Goal: Task Accomplishment & Management: Manage account settings

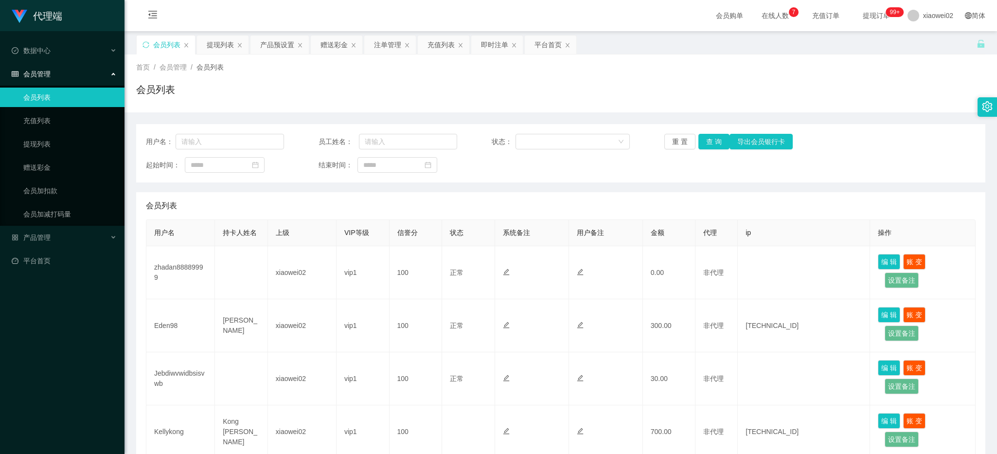
click at [315, 110] on div "首页 / 会员管理 / 会员列表 / 会员列表" at bounding box center [560, 83] width 872 height 58
click at [40, 237] on span "产品管理" at bounding box center [31, 237] width 39 height 8
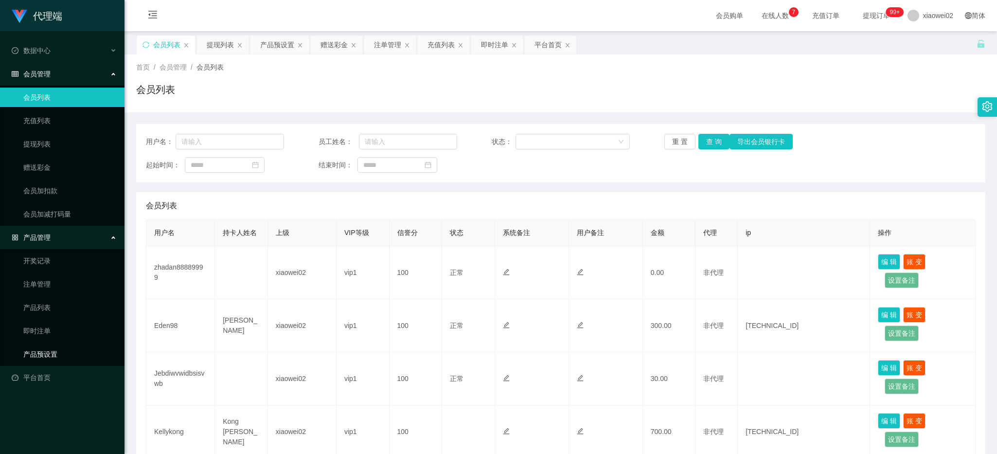
click at [54, 356] on link "产品预设置" at bounding box center [69, 353] width 93 height 19
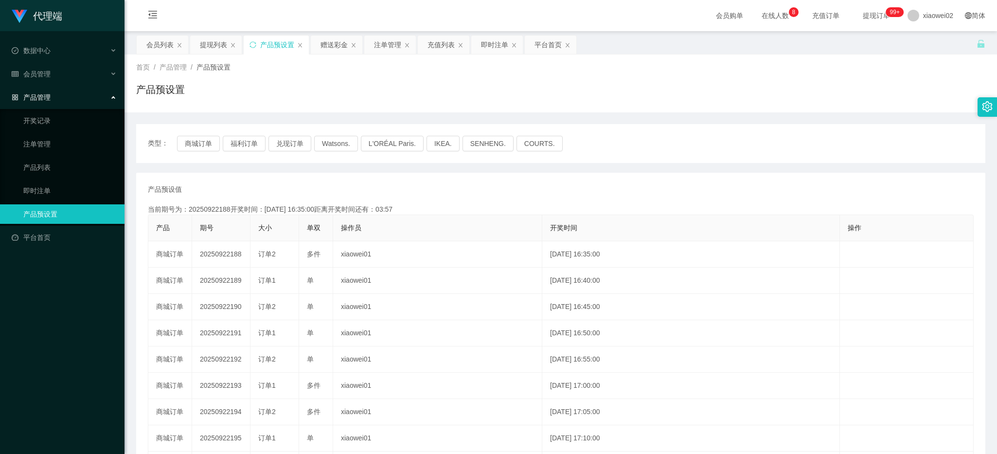
click at [453, 80] on div "首页 / 产品管理 / 产品预设置 / 产品预设置" at bounding box center [560, 83] width 849 height 42
click at [190, 146] on button "商城订单" at bounding box center [198, 144] width 43 height 16
type button "k3wph"
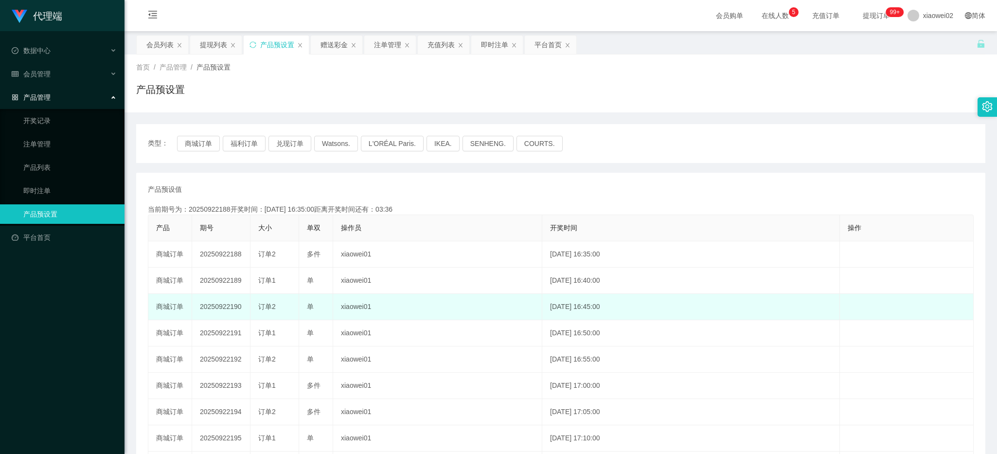
click at [470, 317] on td "xiaowei01" at bounding box center [437, 307] width 209 height 26
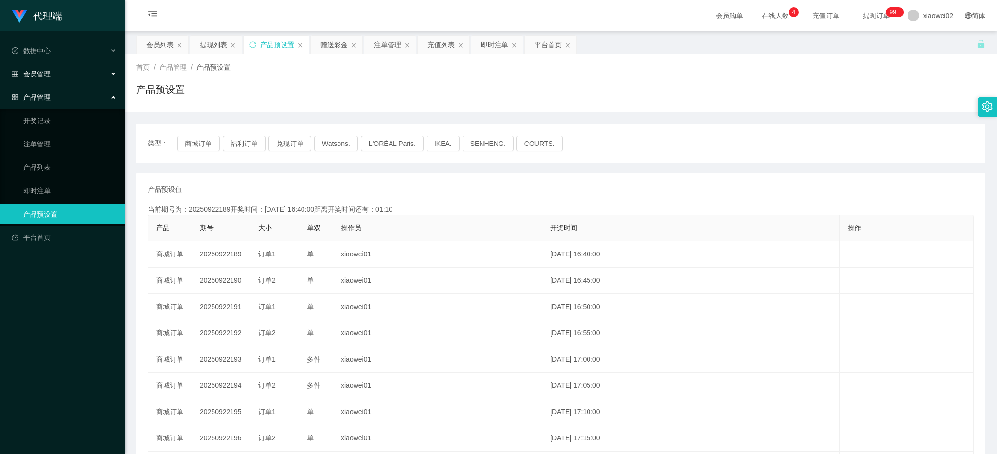
click at [63, 67] on div "会员管理" at bounding box center [62, 73] width 124 height 19
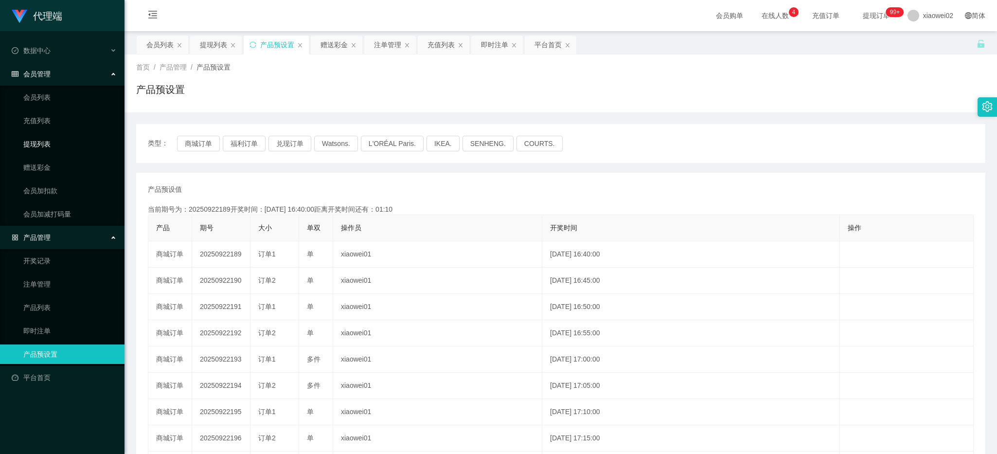
click at [81, 145] on link "提现列表" at bounding box center [69, 143] width 93 height 19
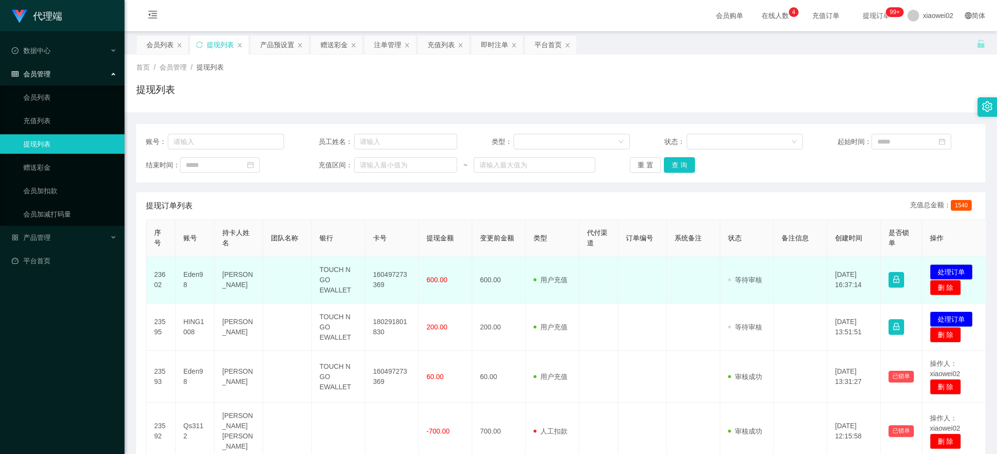
click at [942, 263] on td "发起代付 处理订单 删 除" at bounding box center [954, 279] width 65 height 47
drag, startPoint x: 942, startPoint y: 263, endPoint x: 942, endPoint y: 270, distance: 7.3
click at [942, 270] on button "处理订单" at bounding box center [951, 272] width 43 height 16
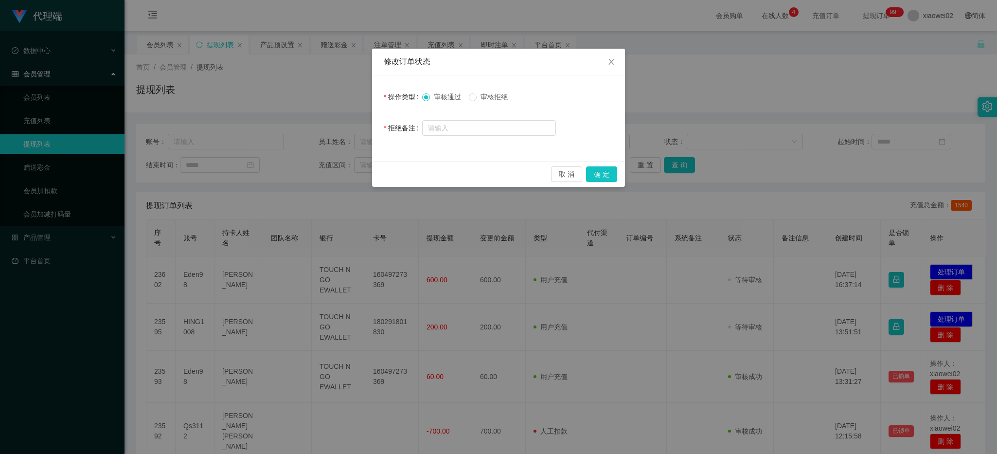
click at [486, 103] on div "审核通过 审核拒绝" at bounding box center [489, 96] width 134 height 19
click at [502, 102] on label "审核拒绝" at bounding box center [490, 97] width 43 height 10
click at [598, 170] on button "确 定" at bounding box center [601, 174] width 31 height 16
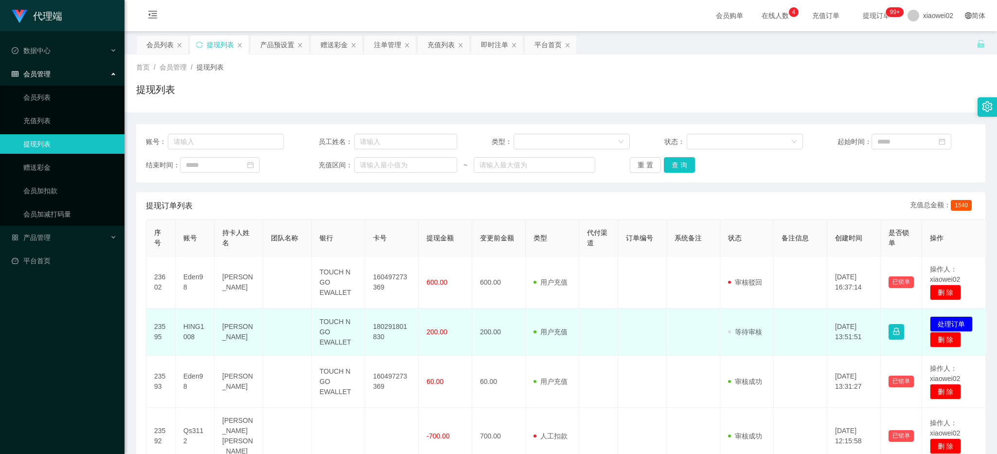
click at [395, 331] on td "180291801830" at bounding box center [391, 331] width 53 height 47
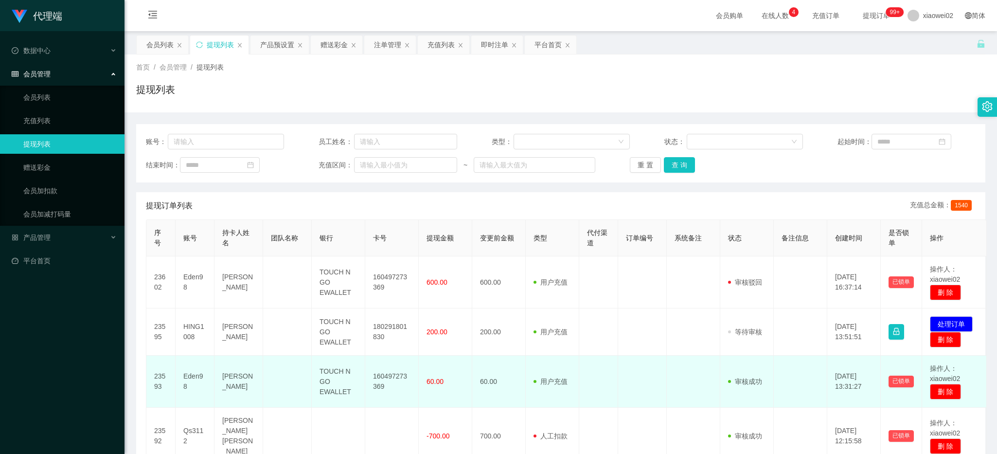
drag, startPoint x: 395, startPoint y: 331, endPoint x: 459, endPoint y: 361, distance: 69.8
click at [459, 361] on td "60.00" at bounding box center [445, 381] width 53 height 52
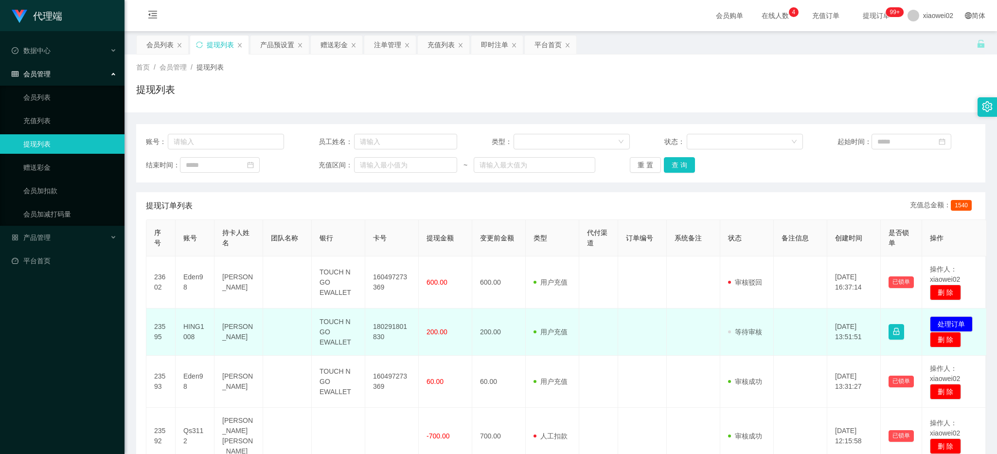
click at [385, 318] on td "180291801830" at bounding box center [391, 331] width 53 height 47
drag, startPoint x: 385, startPoint y: 318, endPoint x: 385, endPoint y: 327, distance: 9.3
click at [385, 327] on td "180291801830" at bounding box center [391, 331] width 53 height 47
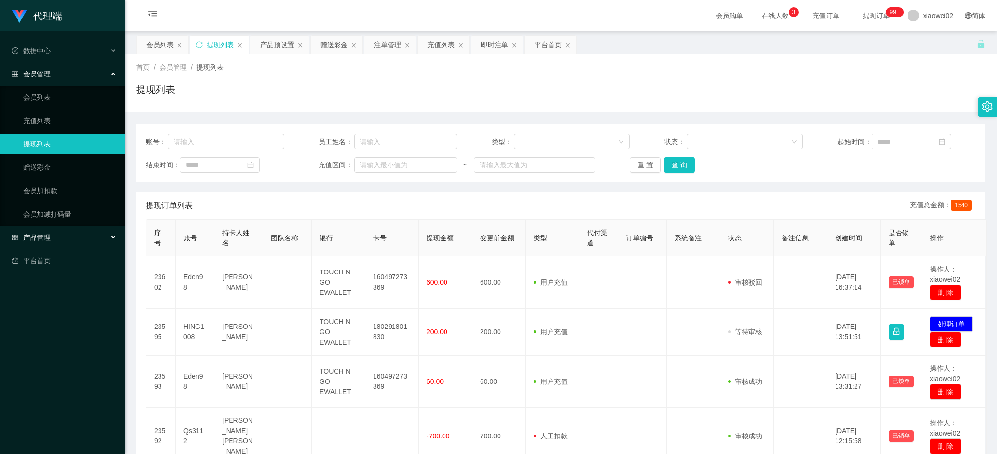
click at [61, 234] on div "产品管理" at bounding box center [62, 237] width 124 height 19
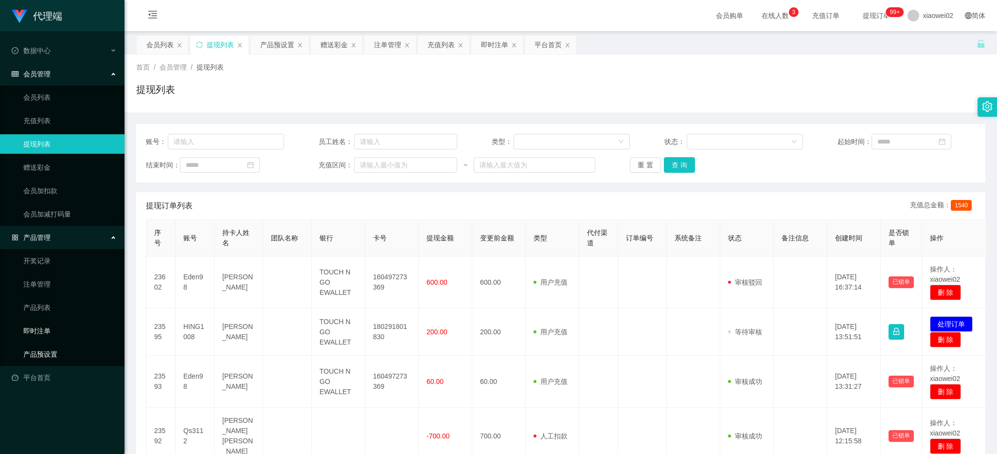
drag, startPoint x: 55, startPoint y: 358, endPoint x: 61, endPoint y: 324, distance: 34.1
click at [55, 356] on link "产品预设置" at bounding box center [69, 353] width 93 height 19
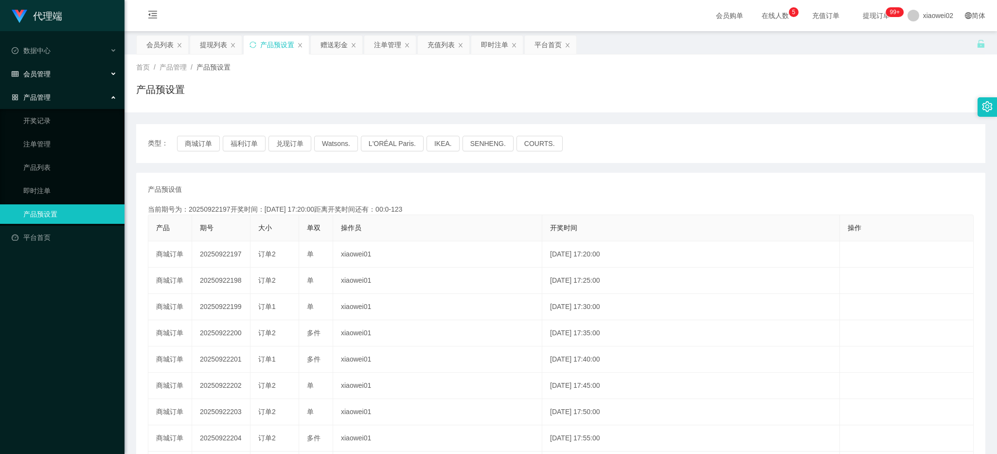
click at [45, 75] on span "会员管理" at bounding box center [31, 74] width 39 height 8
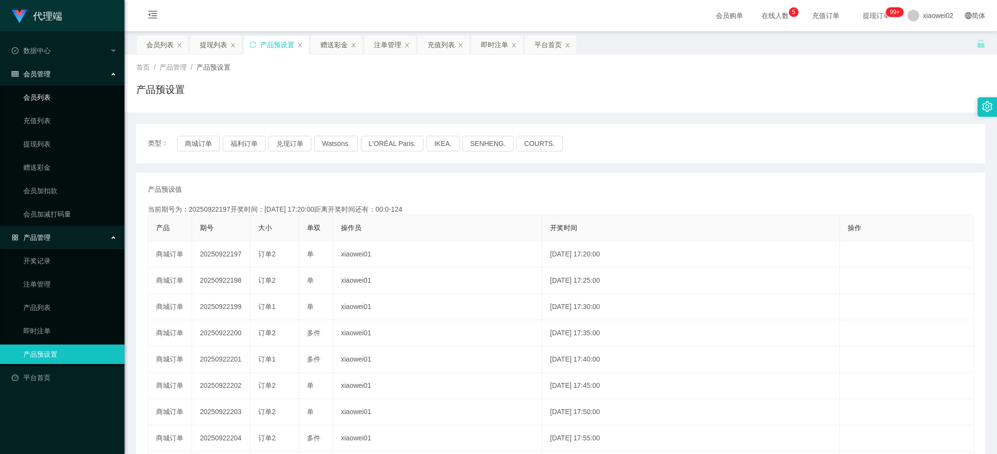
click at [55, 103] on link "会员列表" at bounding box center [69, 97] width 93 height 19
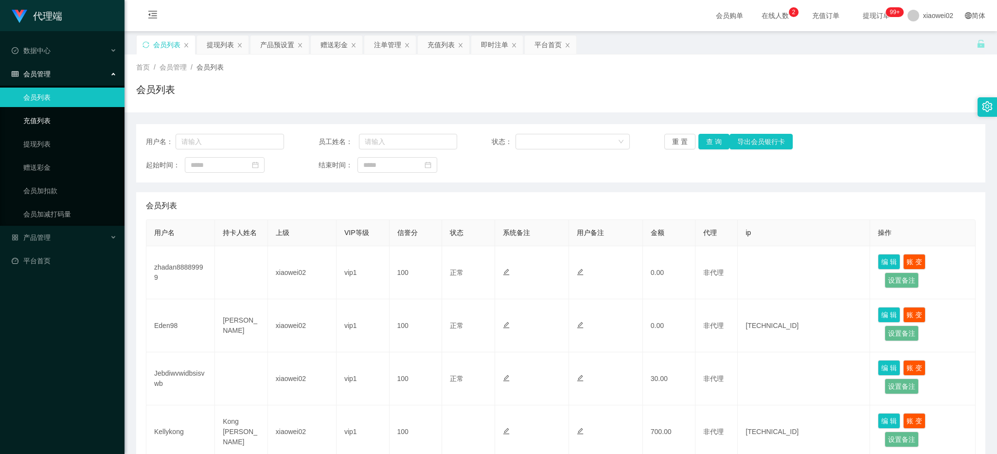
click at [57, 122] on link "充值列表" at bounding box center [69, 120] width 93 height 19
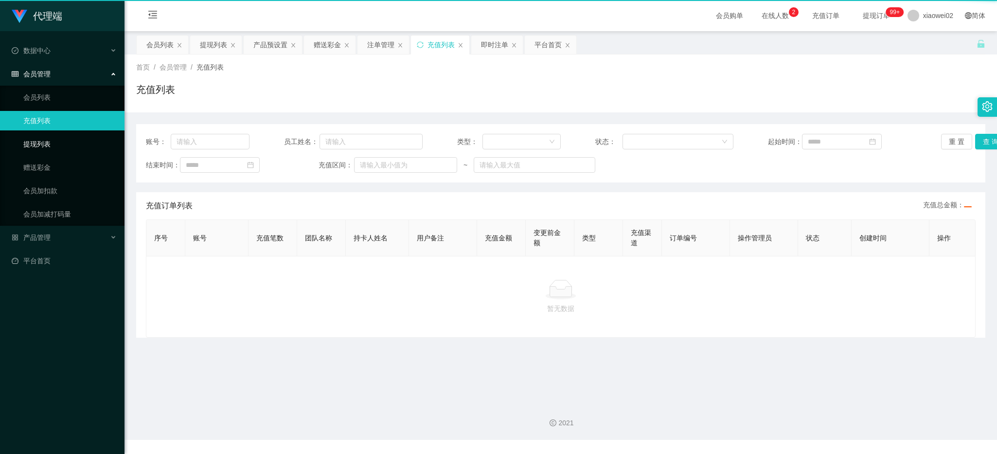
drag, startPoint x: 50, startPoint y: 145, endPoint x: 45, endPoint y: 127, distance: 18.5
click at [50, 145] on link "提现列表" at bounding box center [69, 143] width 93 height 19
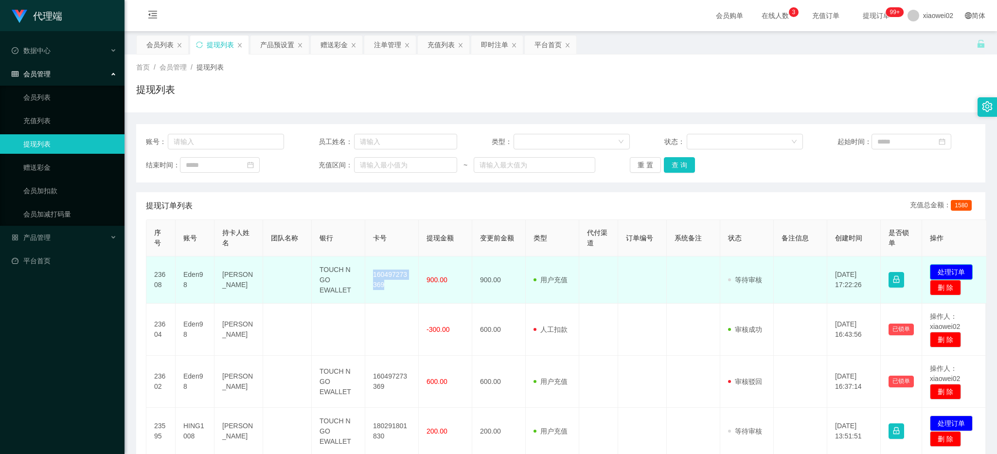
click at [949, 266] on button "处理订单" at bounding box center [951, 272] width 43 height 16
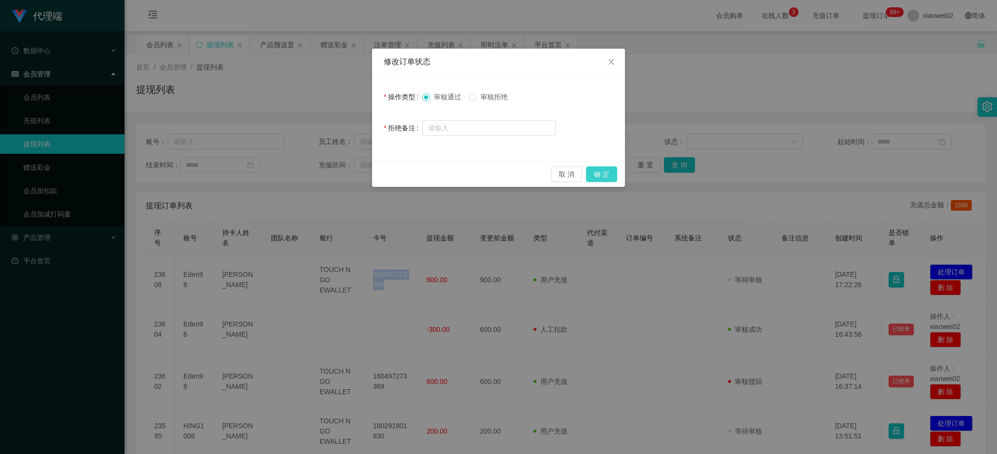
click at [604, 173] on button "确 定" at bounding box center [601, 174] width 31 height 16
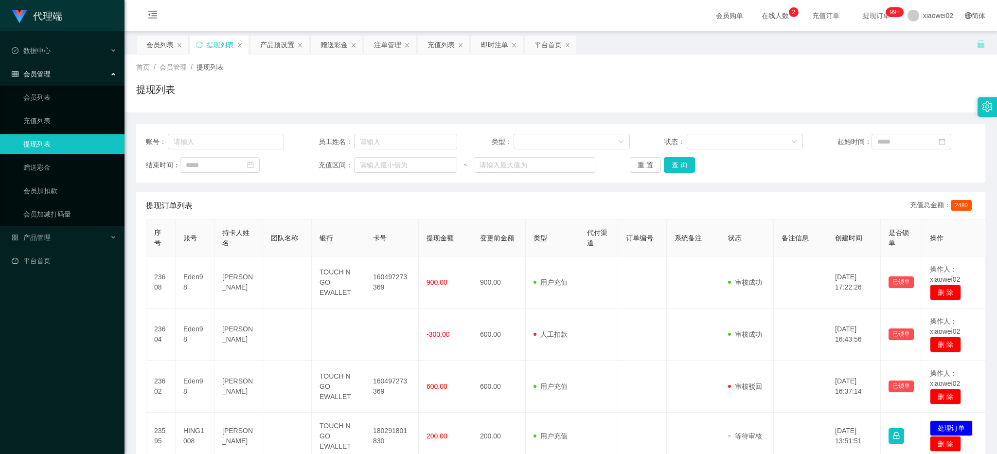
click at [45, 78] on span "会员管理" at bounding box center [31, 74] width 39 height 8
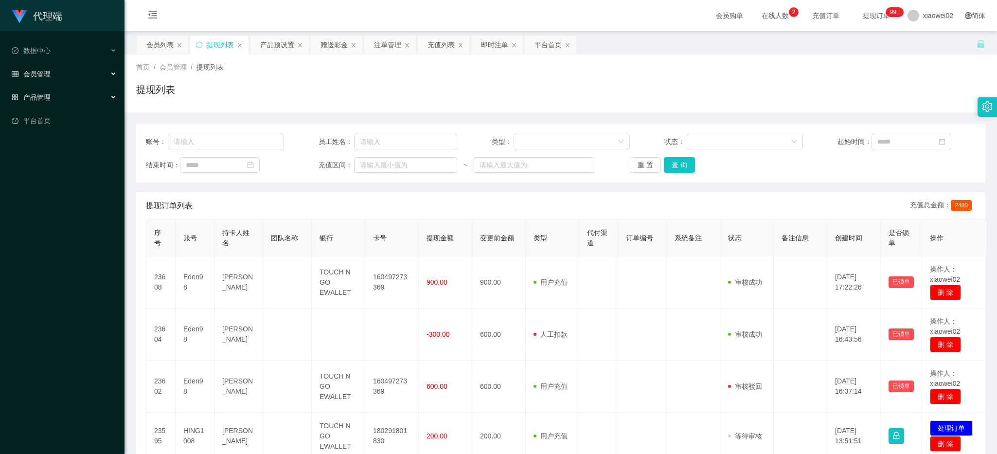
click at [40, 102] on div "产品管理" at bounding box center [62, 97] width 124 height 19
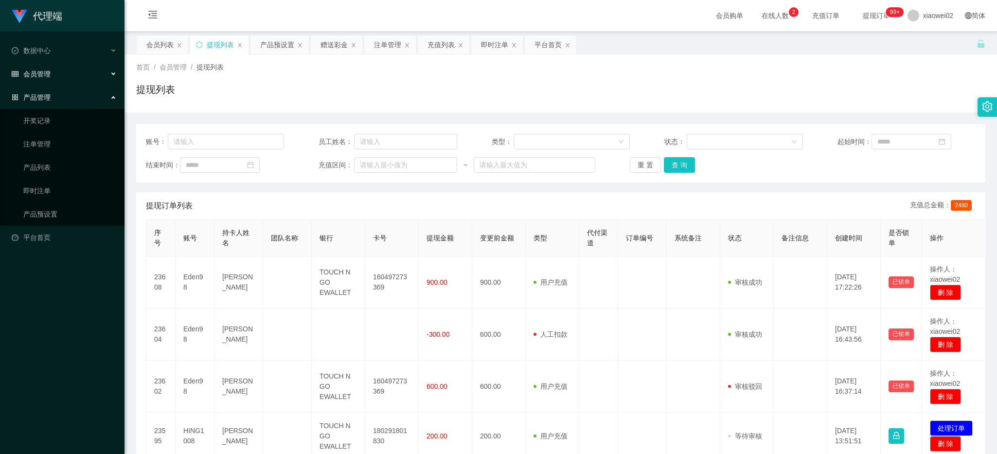
click at [49, 80] on div "会员管理" at bounding box center [62, 73] width 124 height 19
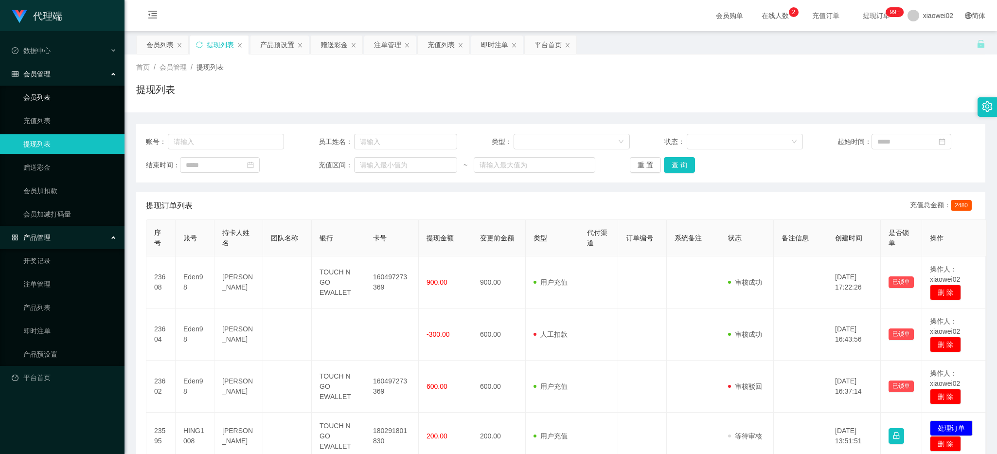
click at [43, 93] on link "会员列表" at bounding box center [69, 97] width 93 height 19
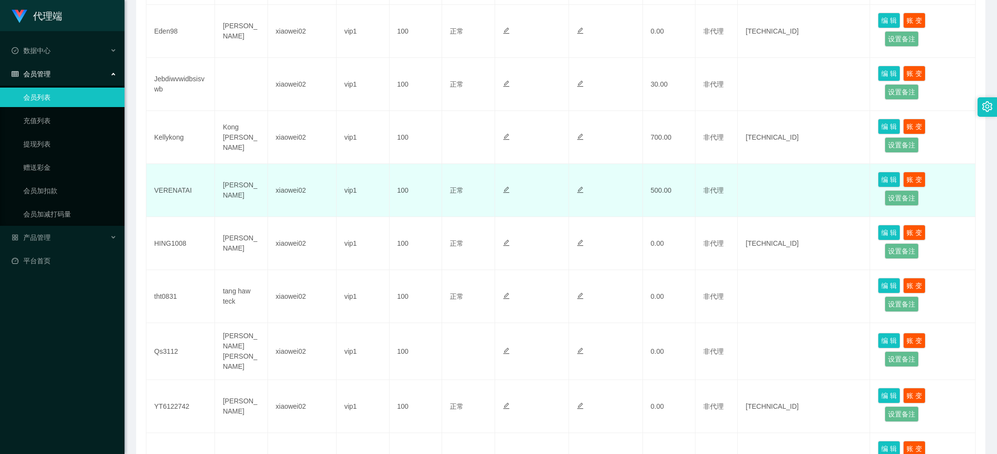
scroll to position [324, 0]
